Goal: Use online tool/utility

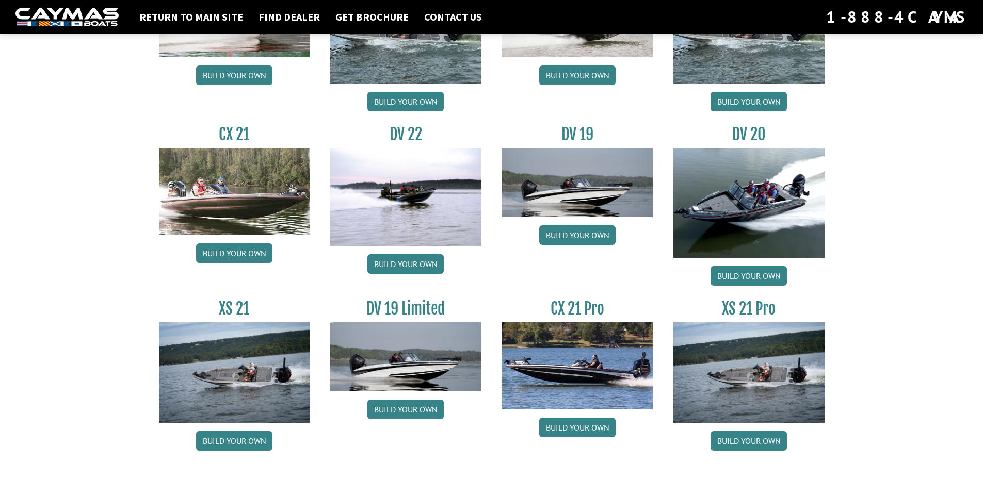
scroll to position [1161, 0]
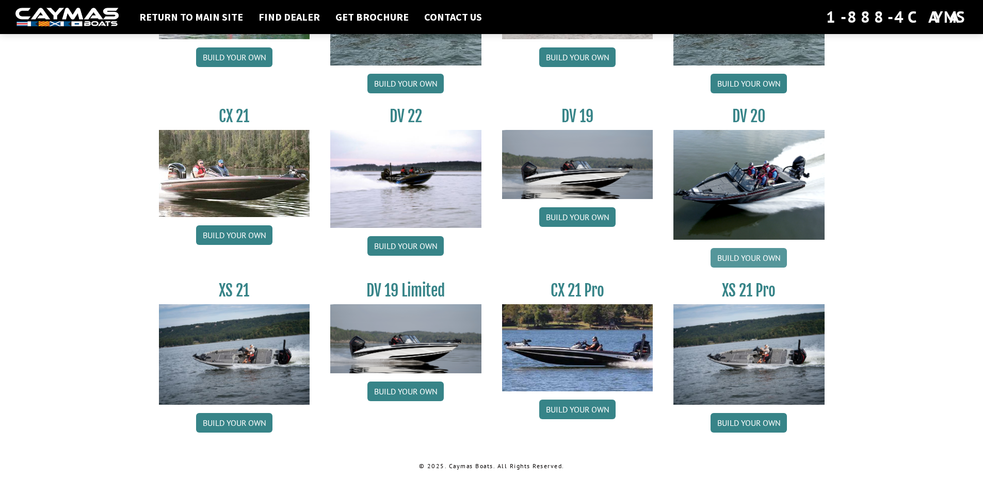
click at [746, 258] on link "Build your own" at bounding box center [749, 258] width 76 height 20
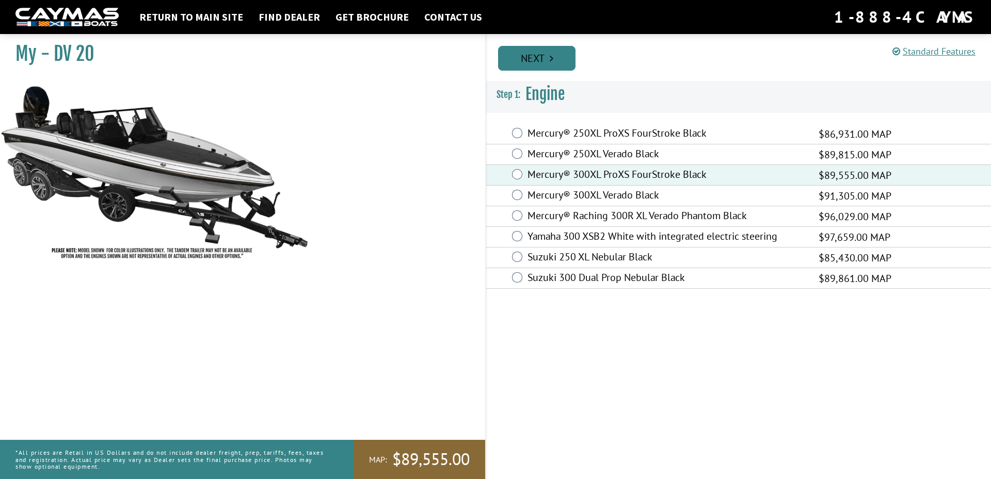
click at [540, 59] on link "Next" at bounding box center [536, 58] width 77 height 25
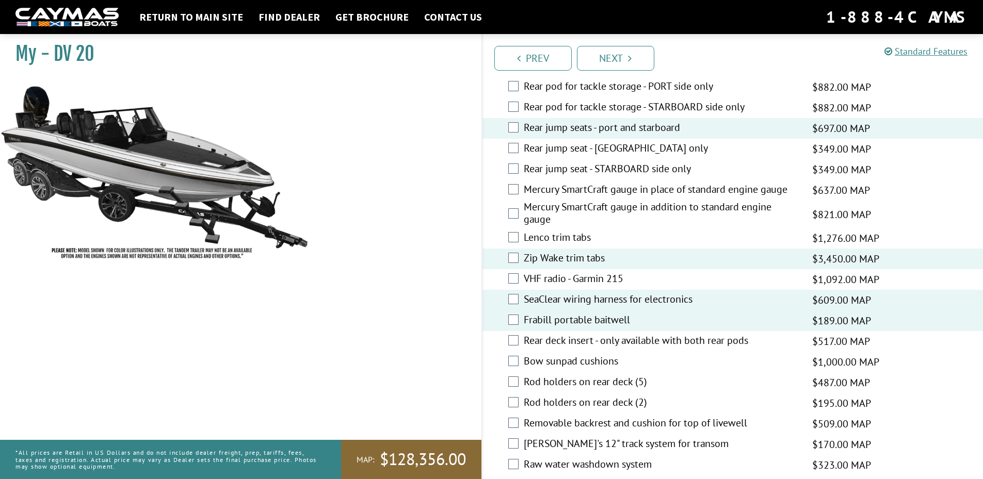
scroll to position [1858, 0]
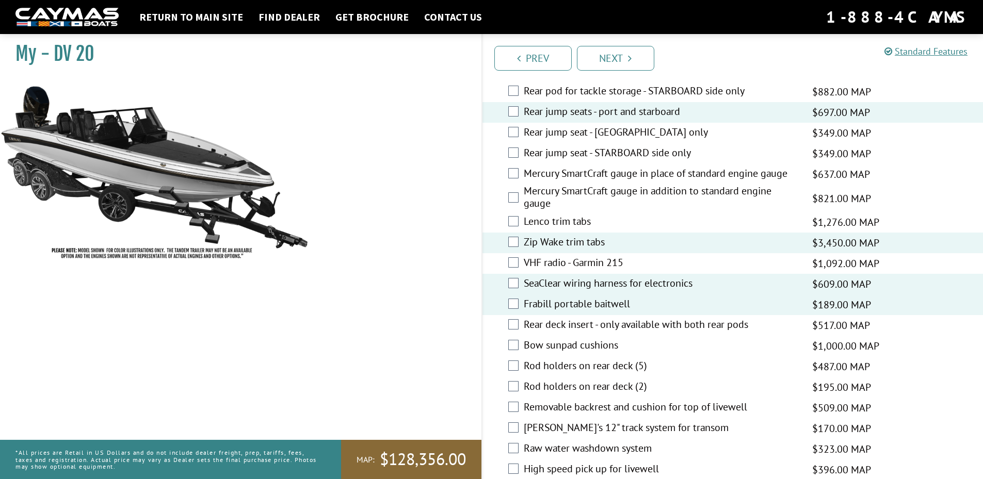
click at [506, 323] on div "Rear deck insert - only available with both rear pods $517.00 MAP $611.00 MSRP" at bounding box center [733, 325] width 501 height 21
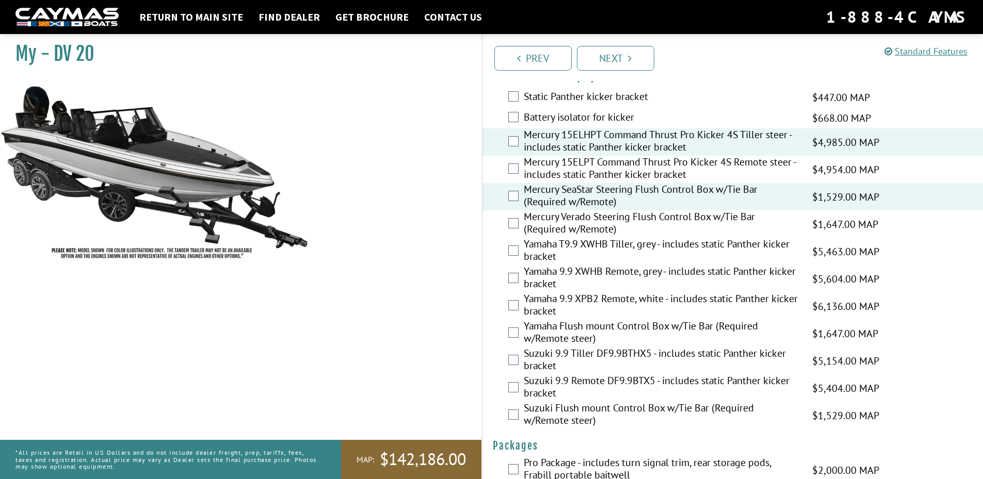
scroll to position [2570, 0]
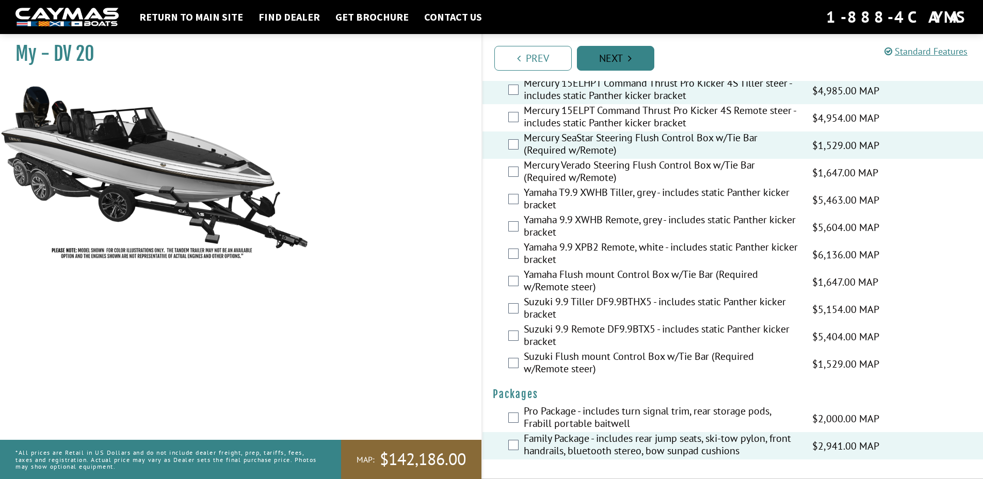
click at [615, 57] on link "Next" at bounding box center [615, 58] width 77 height 25
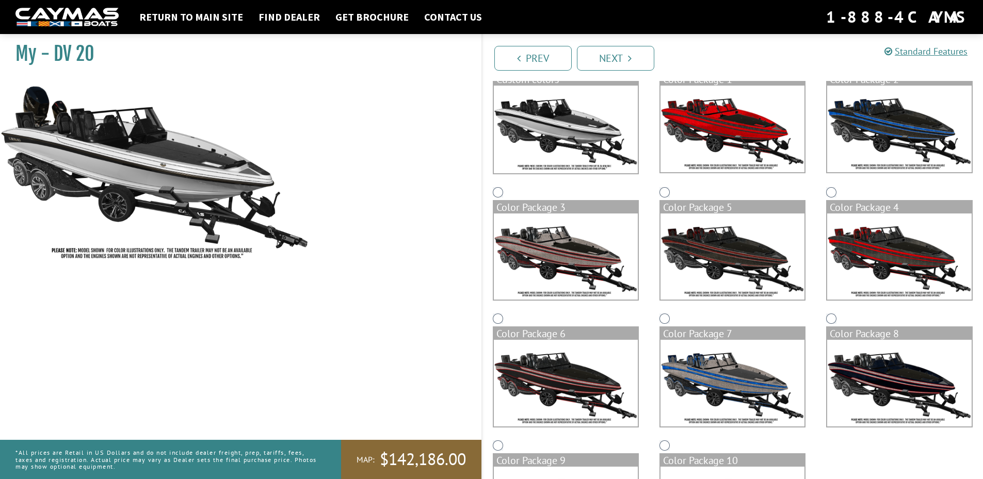
scroll to position [206, 0]
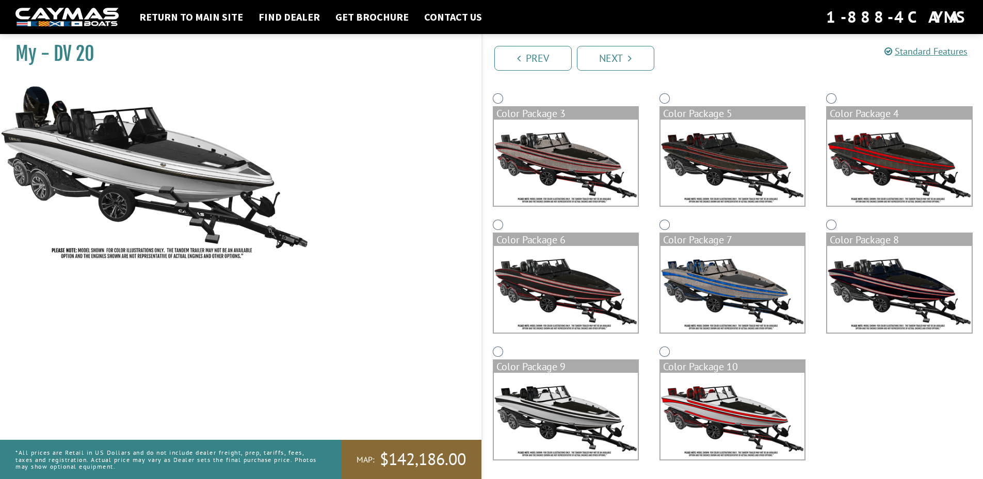
click at [671, 267] on img at bounding box center [733, 289] width 144 height 87
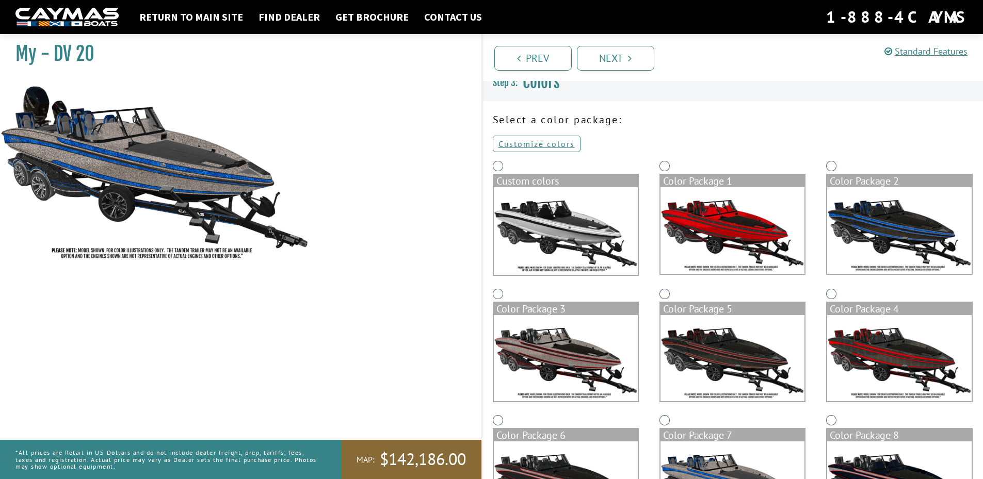
scroll to position [0, 0]
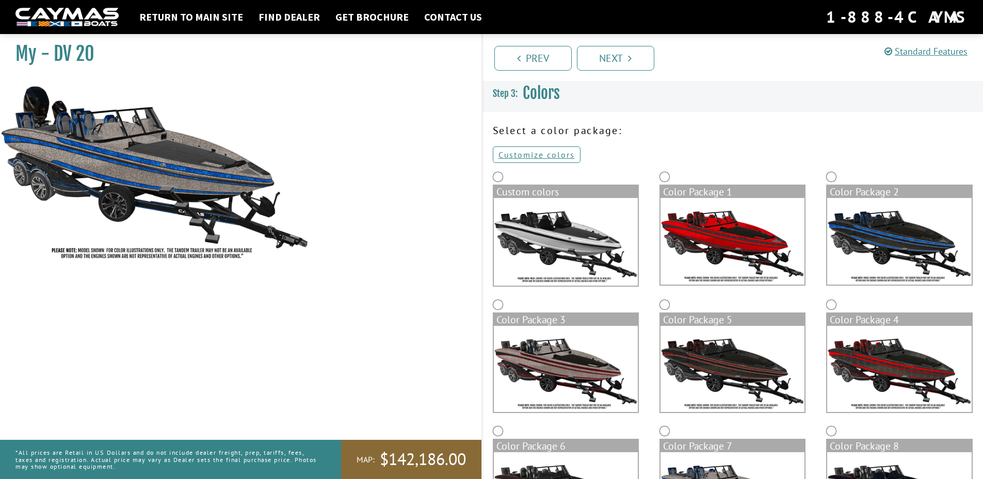
click at [592, 245] on img at bounding box center [566, 242] width 144 height 88
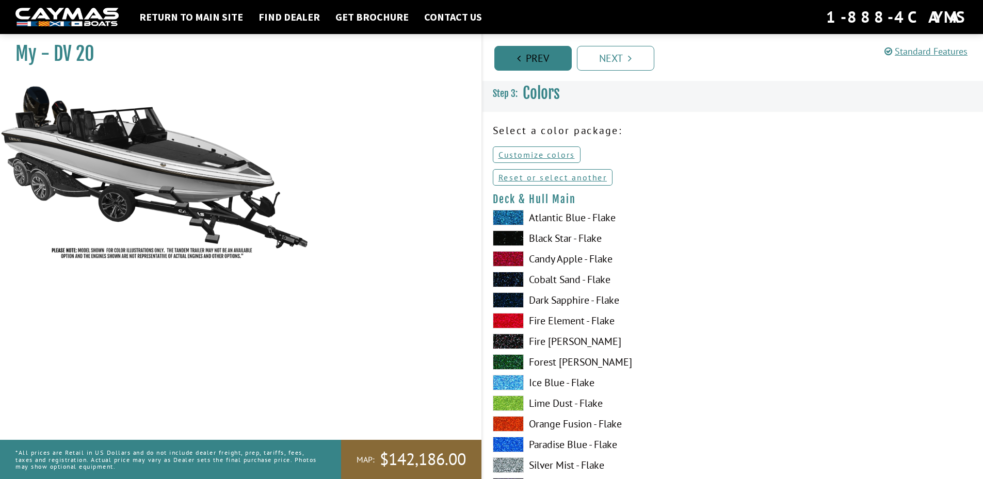
click at [522, 56] on link "Prev" at bounding box center [532, 58] width 77 height 25
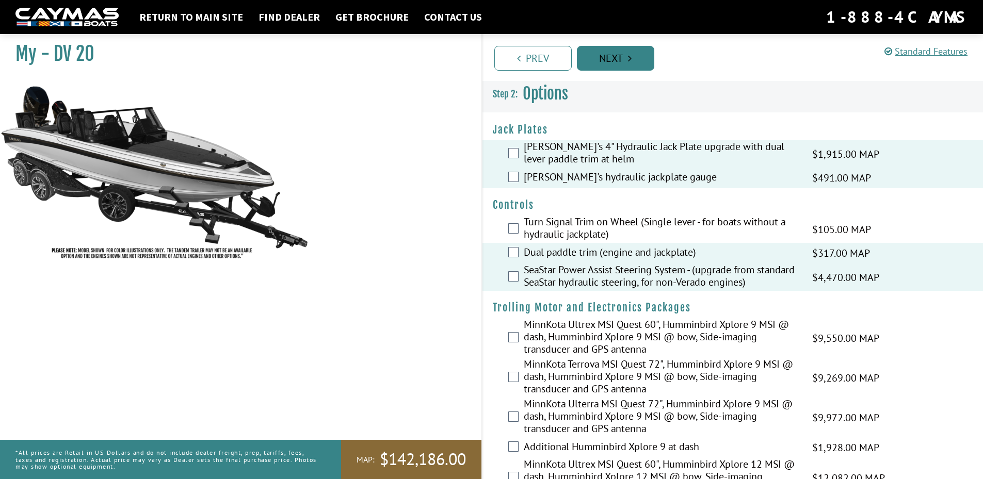
click at [622, 62] on link "Next" at bounding box center [615, 58] width 77 height 25
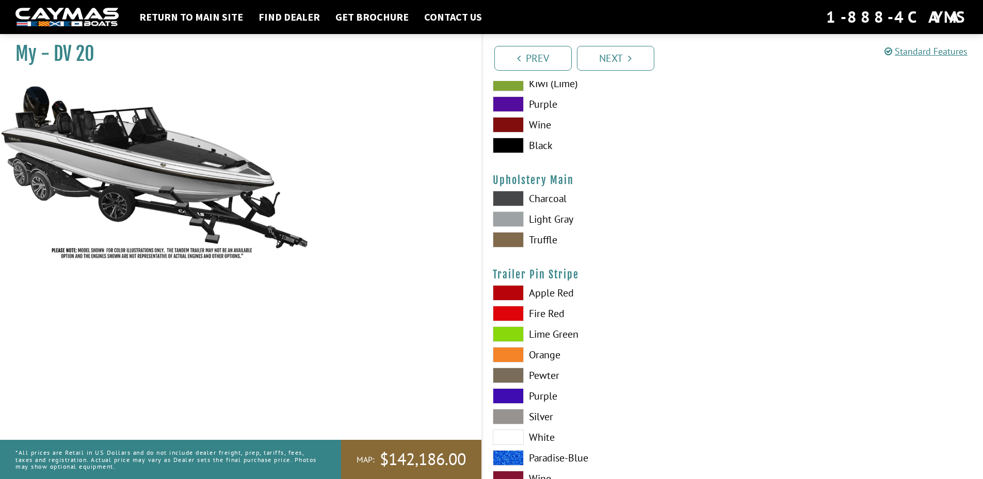
scroll to position [5079, 0]
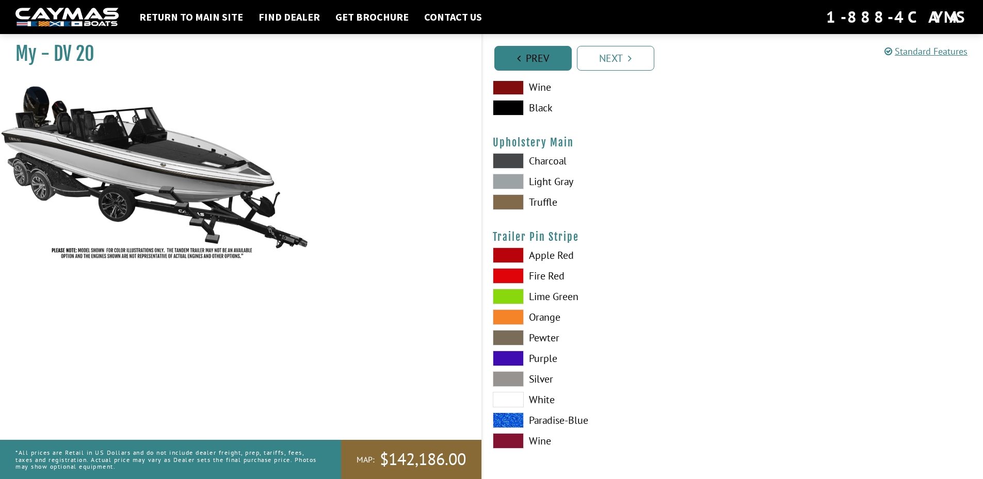
click at [522, 56] on link "Prev" at bounding box center [532, 58] width 77 height 25
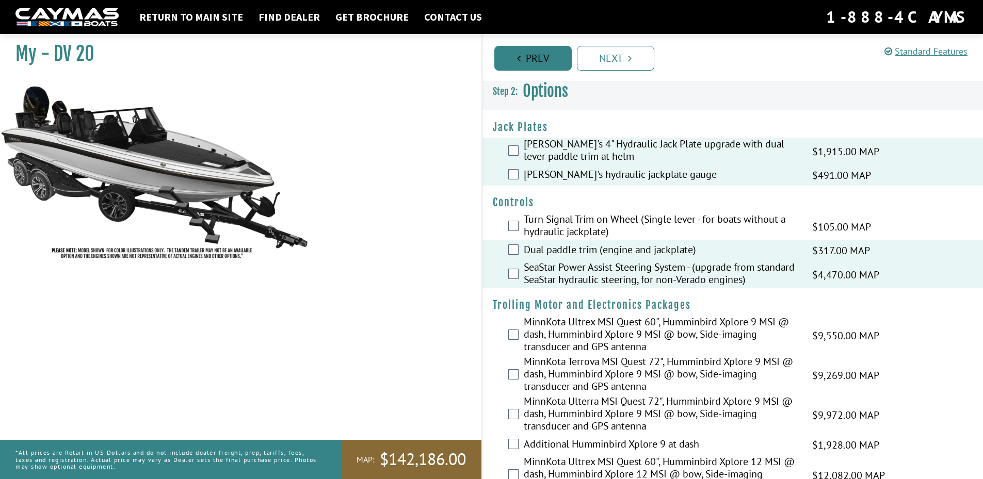
scroll to position [0, 0]
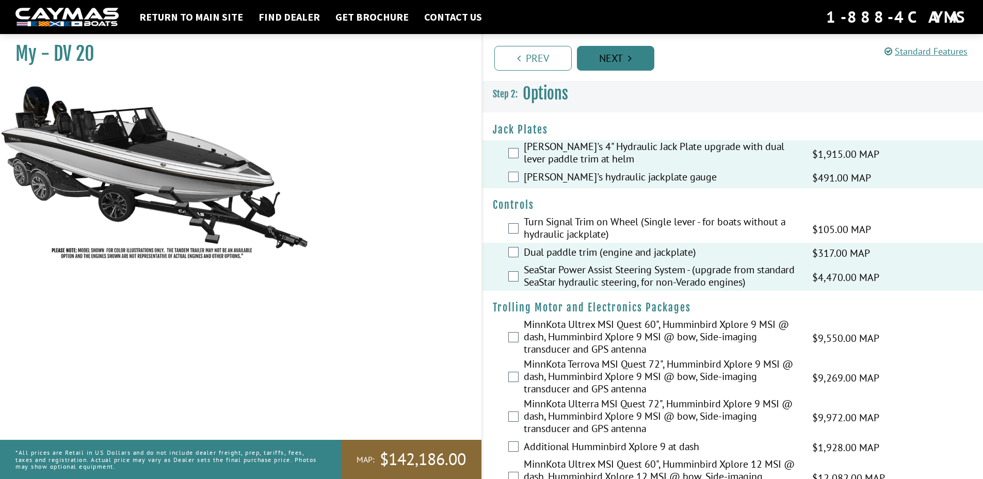
click at [618, 60] on link "Next" at bounding box center [615, 58] width 77 height 25
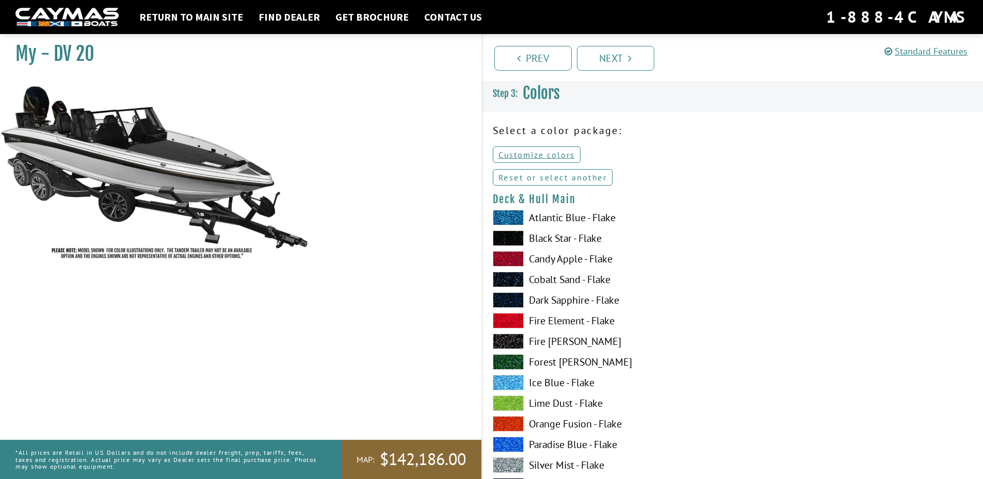
click at [539, 175] on link "Reset or select another" at bounding box center [553, 177] width 120 height 17
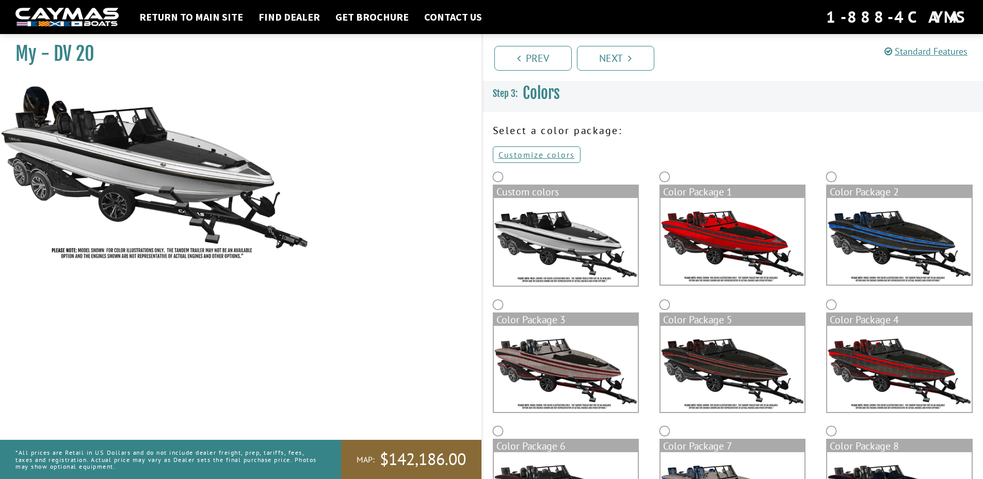
click at [743, 224] on img at bounding box center [733, 241] width 144 height 87
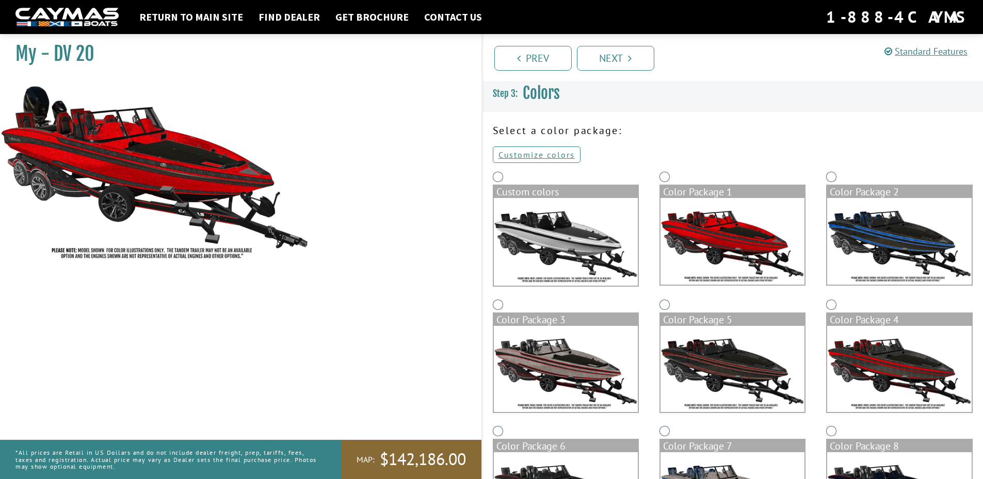
click at [873, 236] on img at bounding box center [899, 241] width 144 height 87
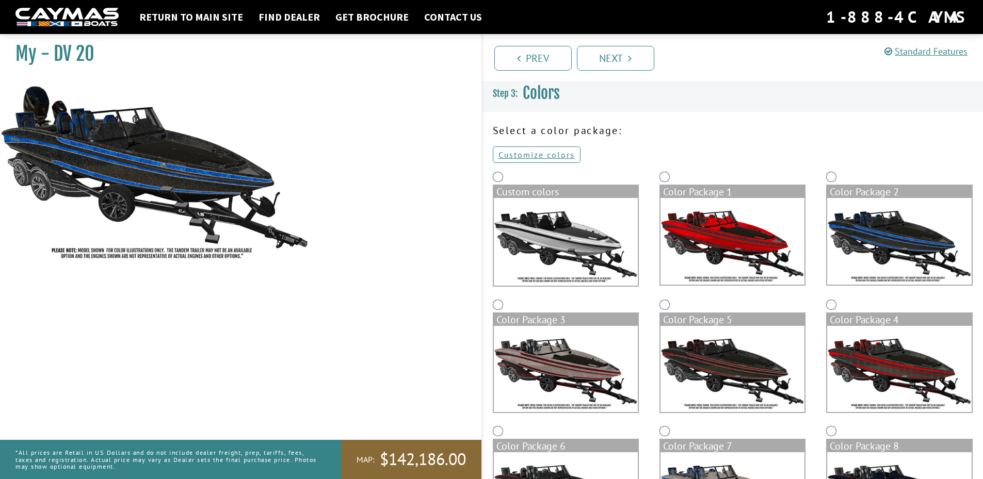
click at [586, 367] on img at bounding box center [566, 369] width 144 height 87
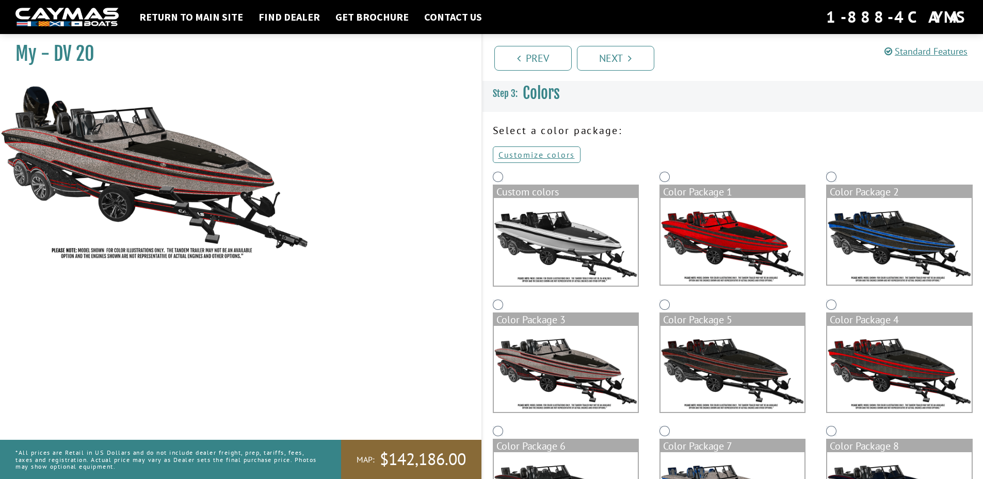
click at [711, 364] on img at bounding box center [733, 369] width 144 height 87
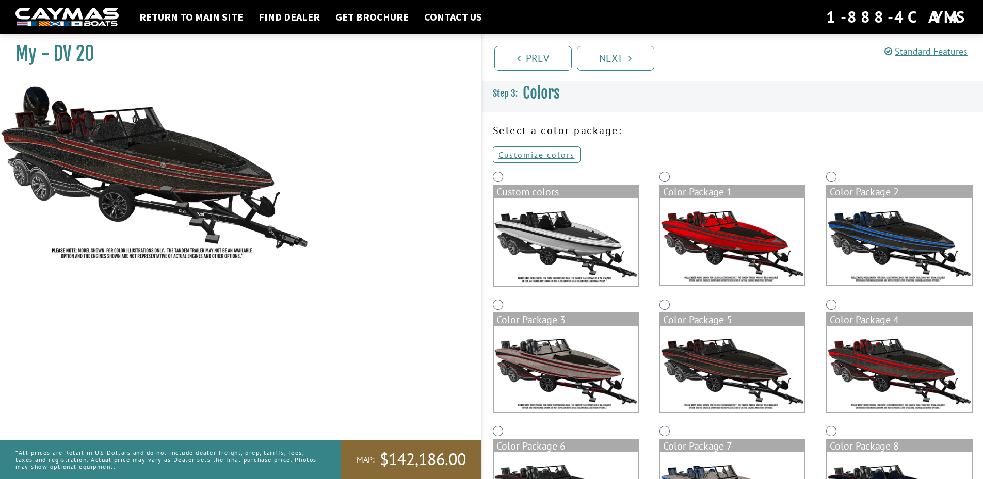
click at [876, 368] on img at bounding box center [899, 369] width 144 height 87
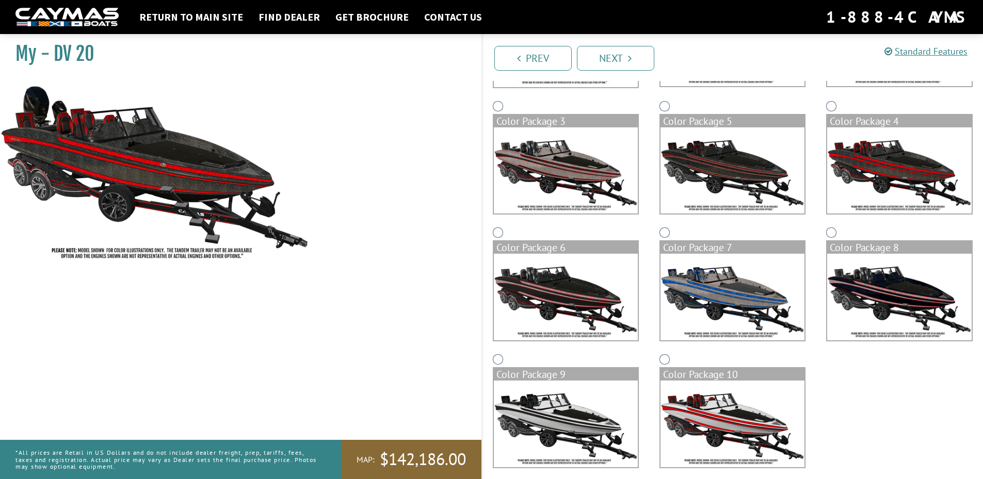
scroll to position [206, 0]
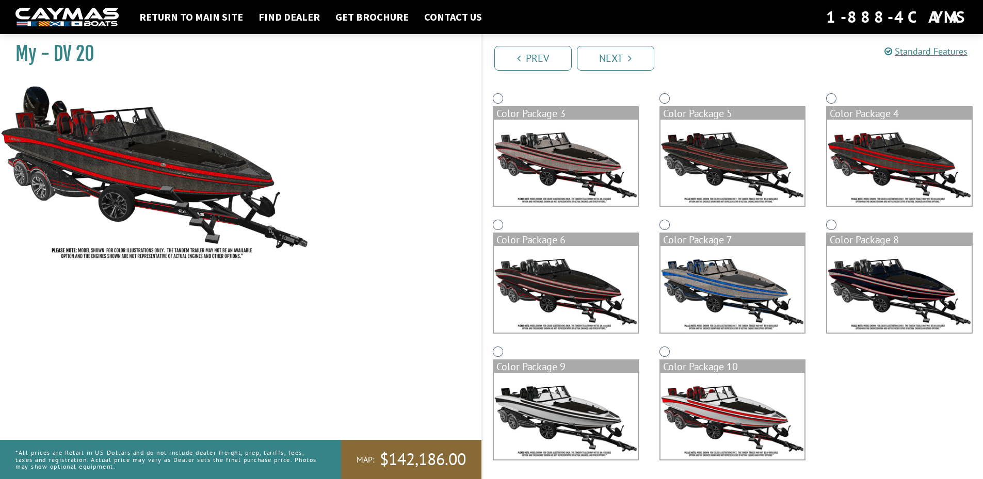
click at [863, 302] on img at bounding box center [899, 289] width 144 height 87
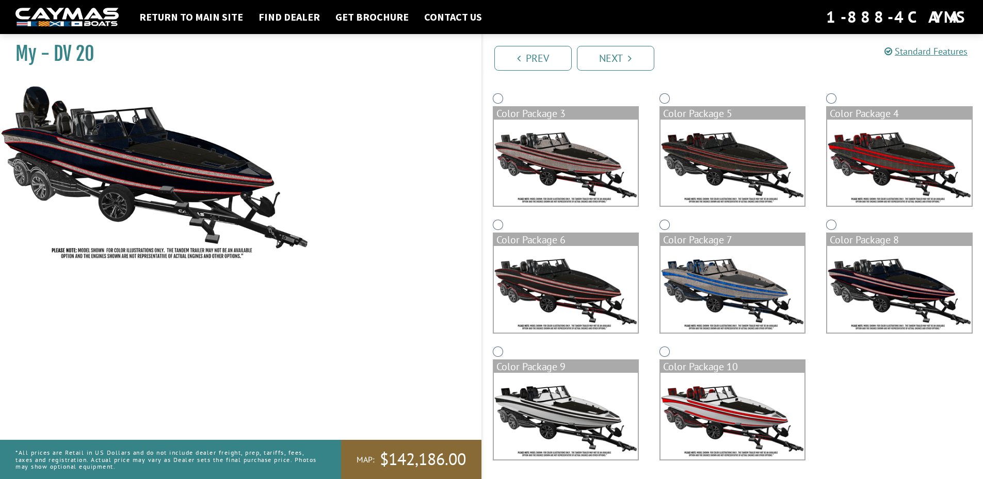
click at [759, 296] on img at bounding box center [733, 289] width 144 height 87
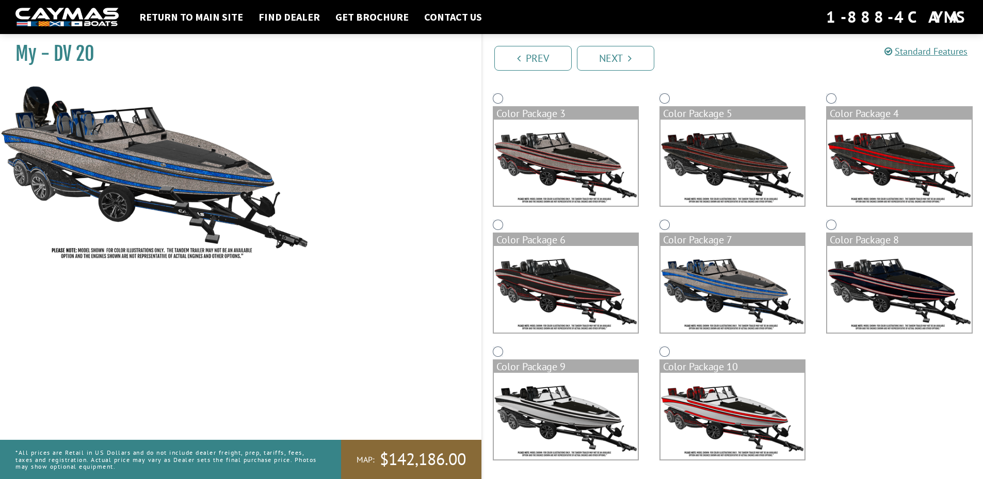
click at [613, 303] on img at bounding box center [566, 289] width 144 height 87
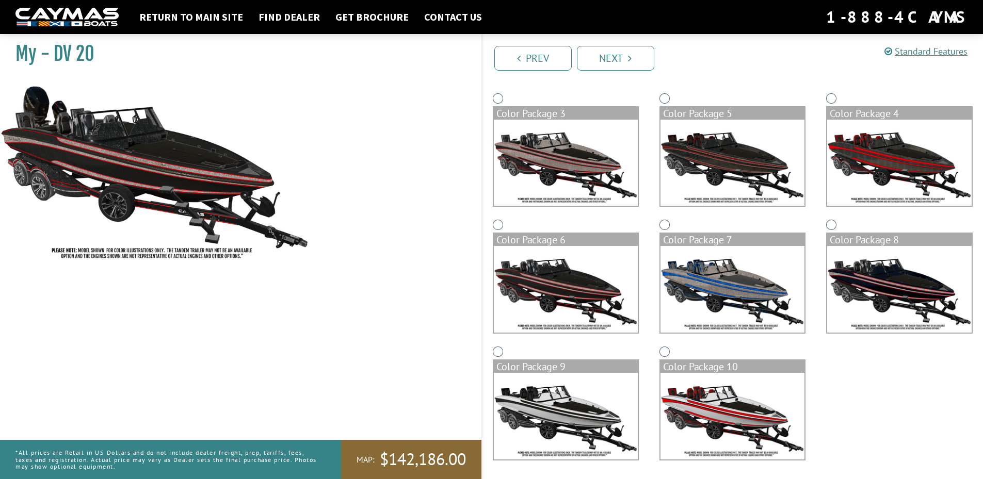
click at [587, 397] on img at bounding box center [566, 416] width 144 height 87
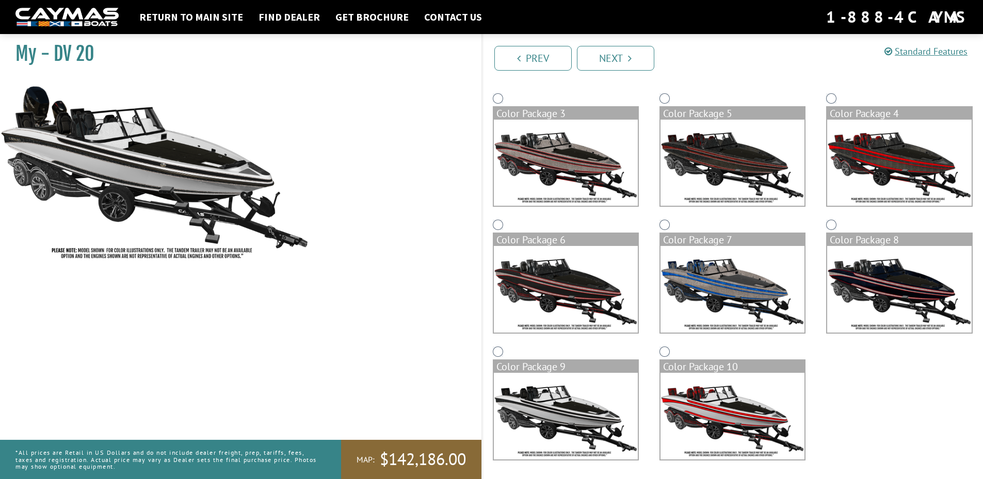
click at [681, 407] on img at bounding box center [733, 416] width 144 height 87
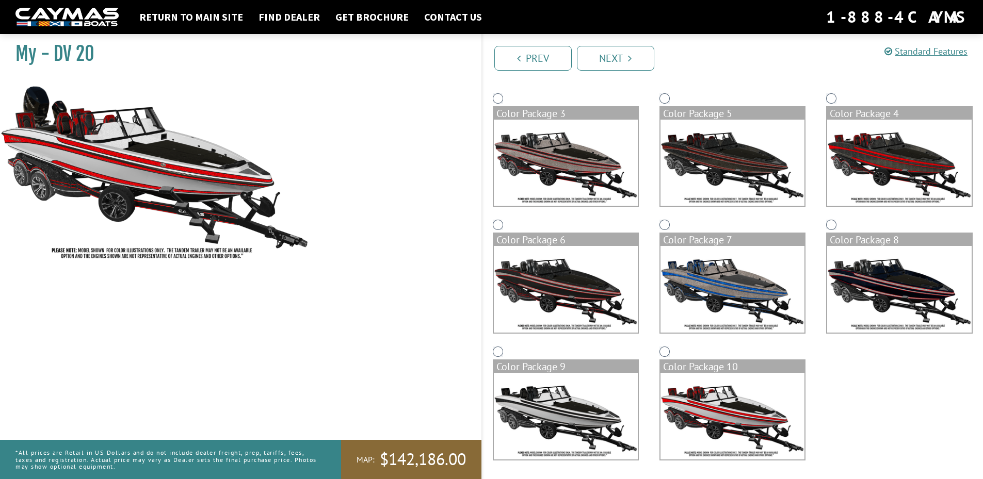
click at [726, 293] on img at bounding box center [733, 289] width 144 height 87
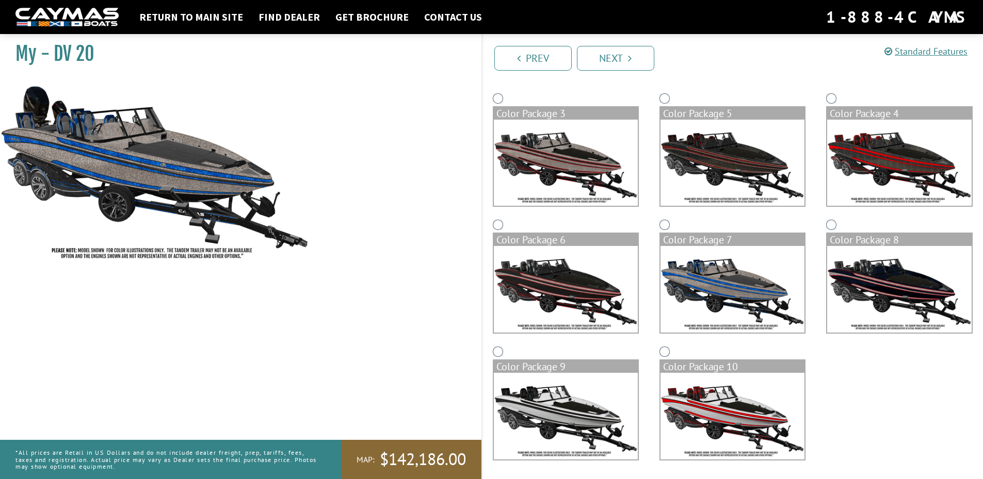
scroll to position [208, 0]
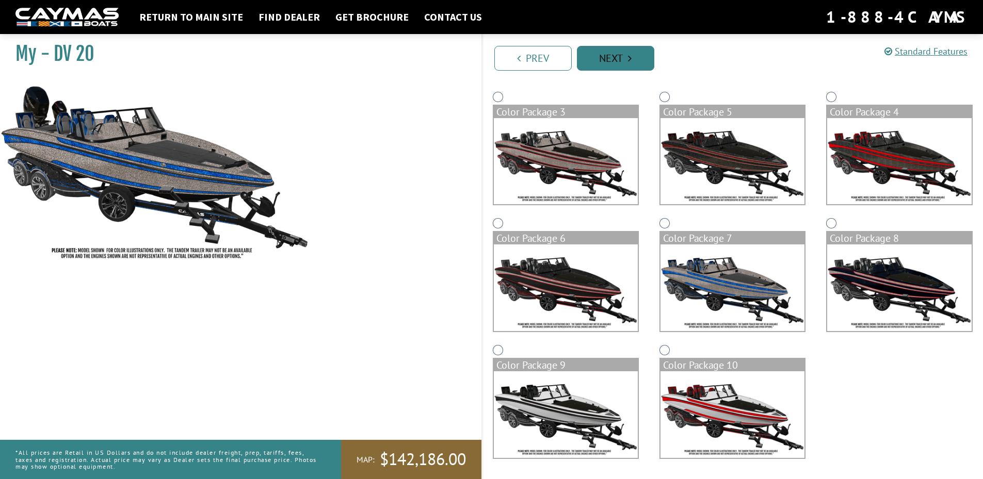
click at [648, 65] on link "Next" at bounding box center [615, 58] width 77 height 25
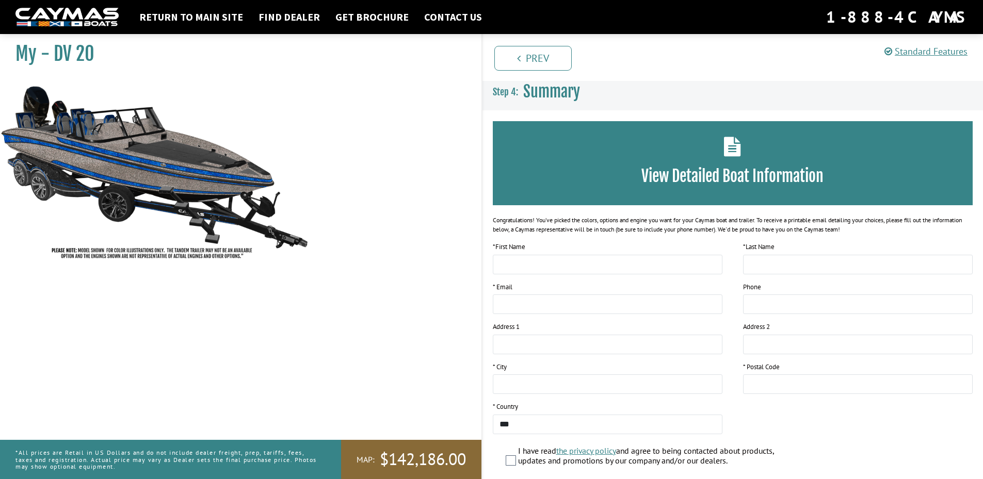
scroll to position [0, 0]
